Goal: Communication & Community: Ask a question

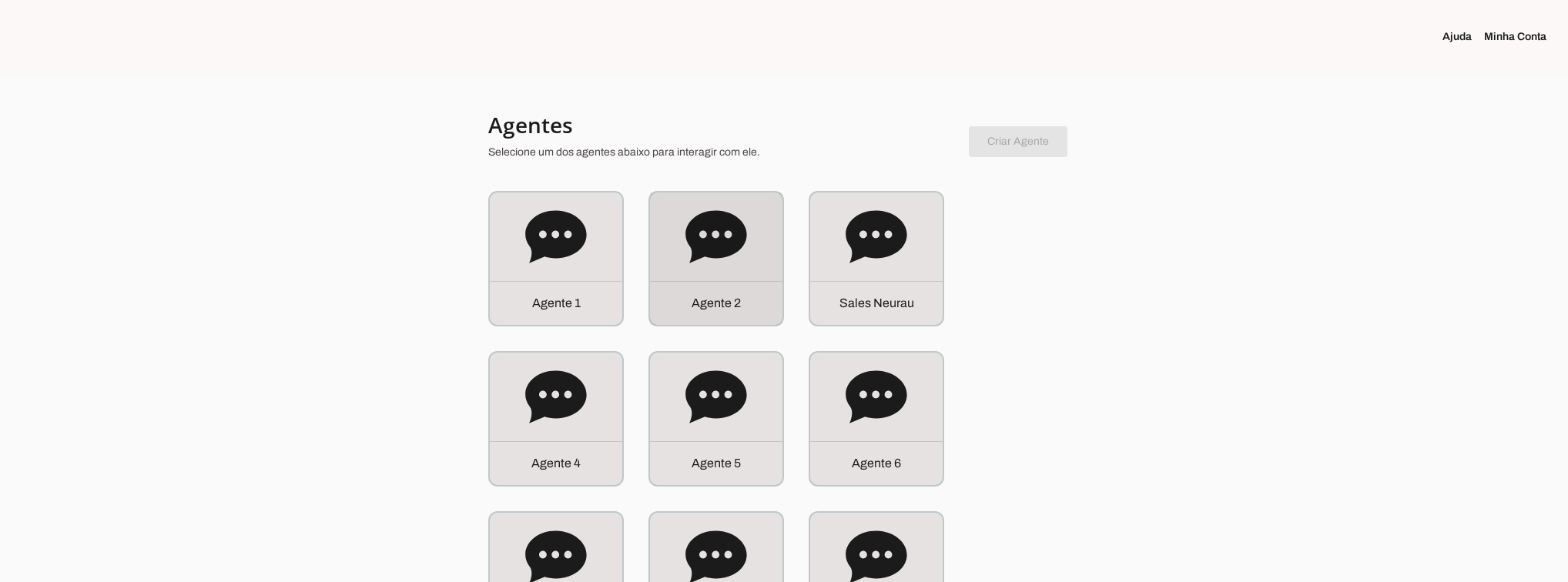
click at [779, 225] on div "Agente 2" at bounding box center [716, 258] width 133 height 133
click at [728, 261] on icon at bounding box center [717, 237] width 62 height 62
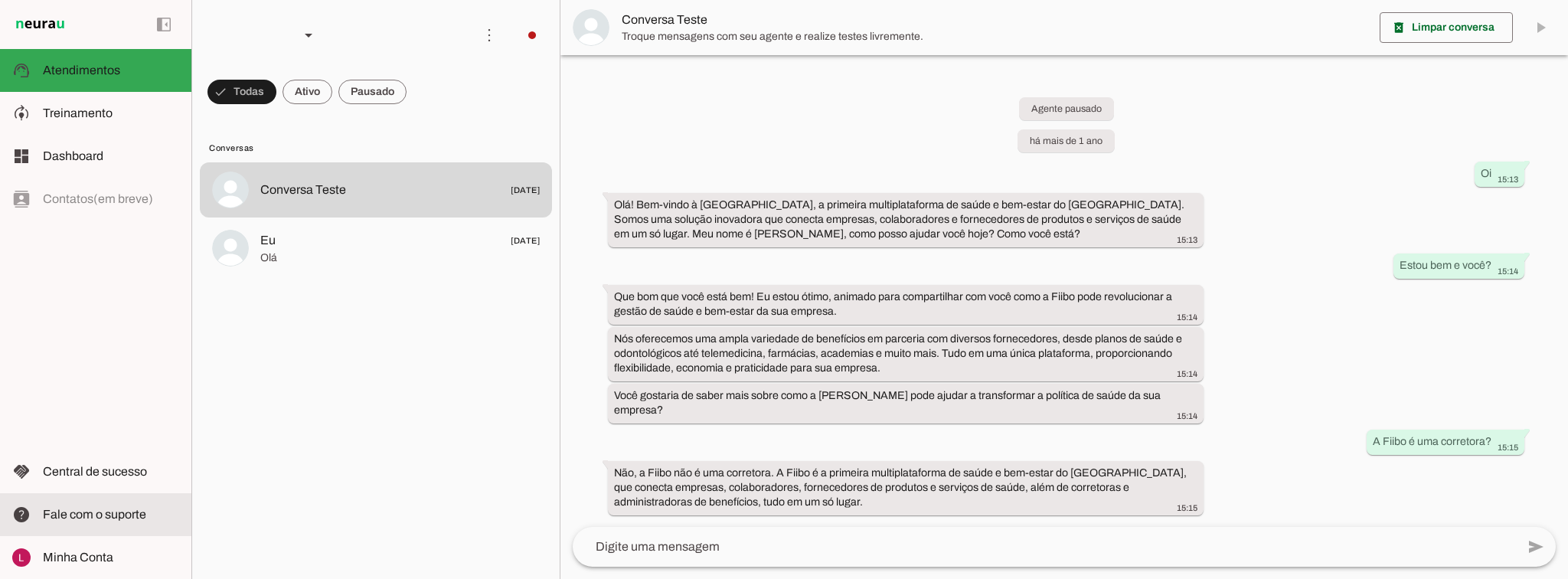
click at [74, 510] on span "Fale com o suporte" at bounding box center [95, 514] width 103 height 13
